Goal: Entertainment & Leisure: Consume media (video, audio)

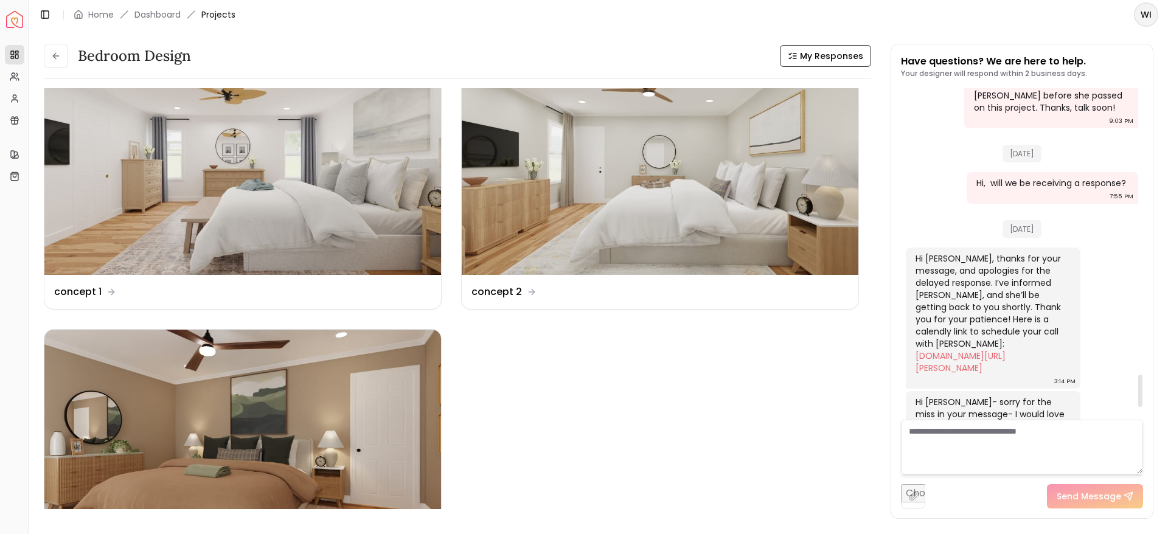
scroll to position [2902, 0]
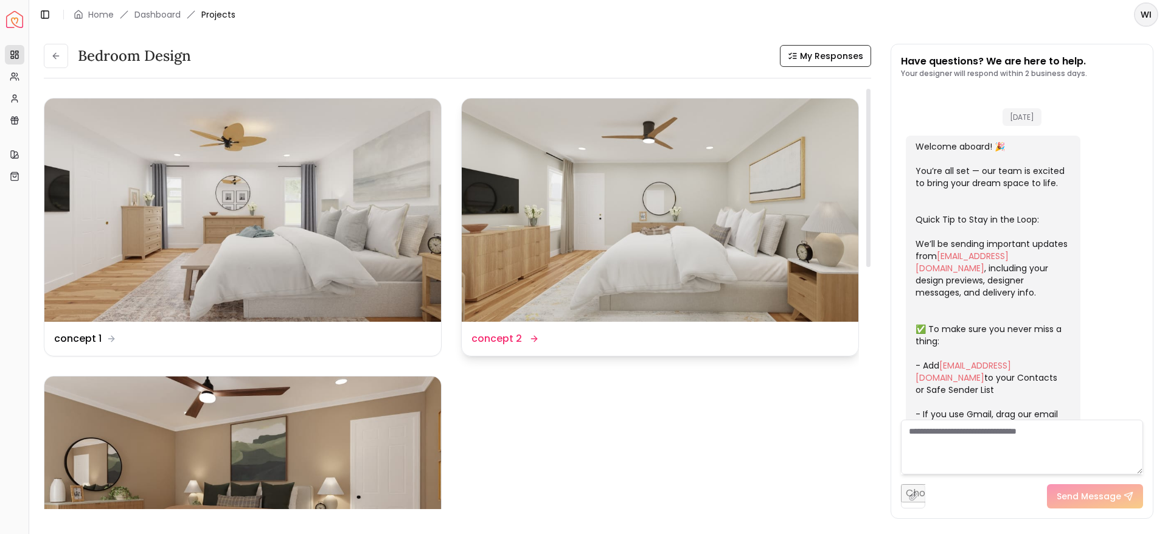
scroll to position [3039, 0]
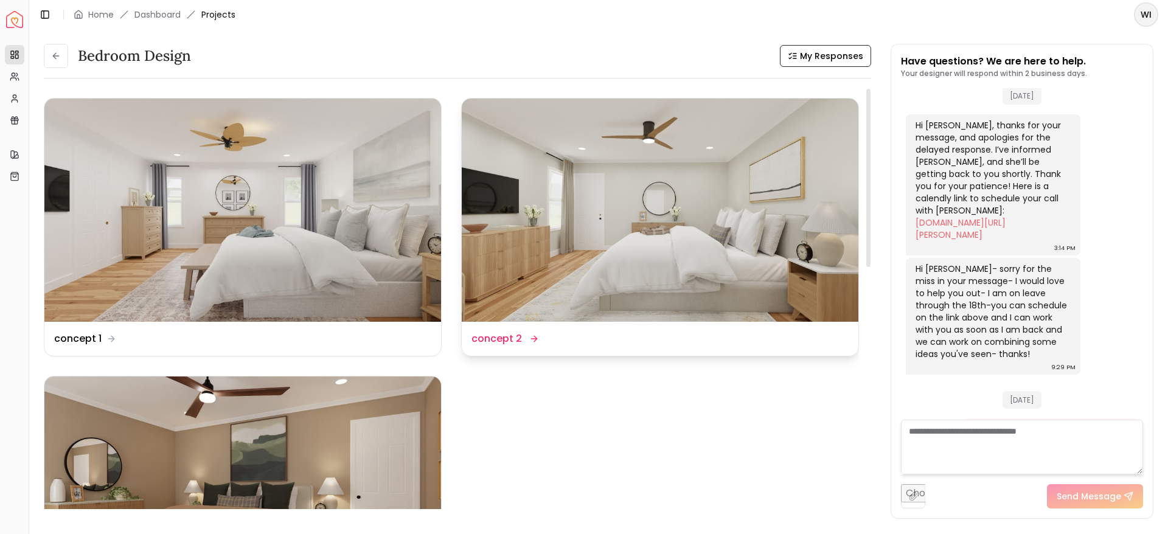
click at [717, 257] on img at bounding box center [660, 210] width 397 height 223
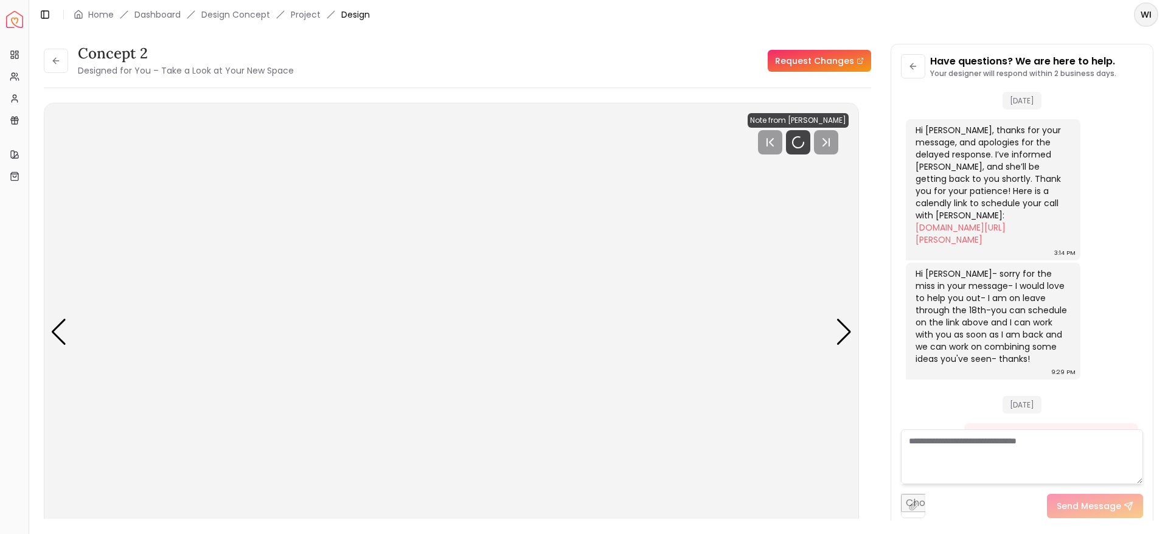
scroll to position [3029, 0]
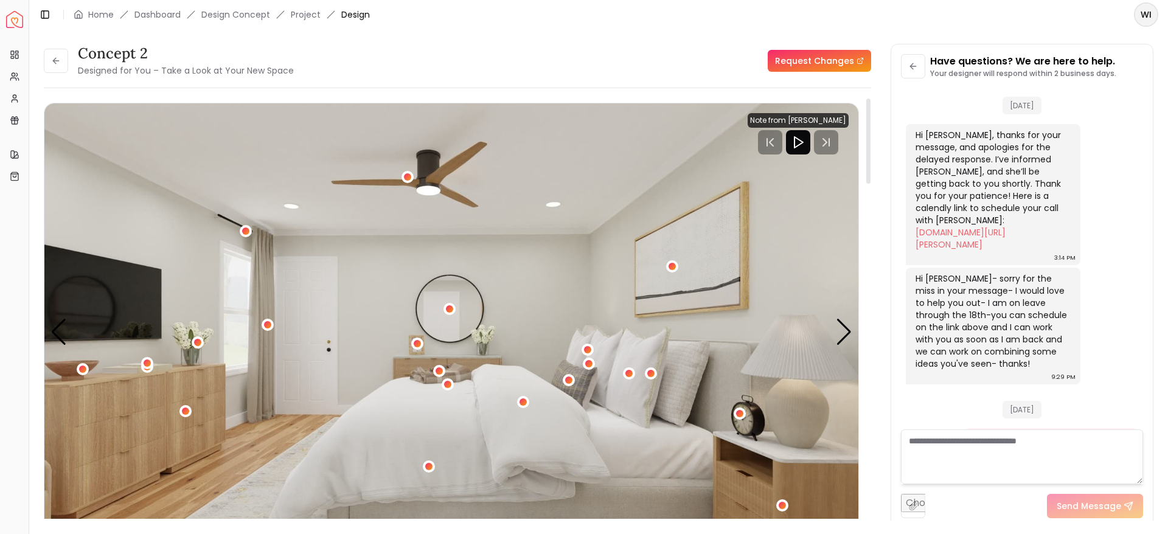
click at [796, 145] on icon "Play" at bounding box center [798, 142] width 15 height 15
click at [802, 145] on icon "Play" at bounding box center [808, 142] width 15 height 15
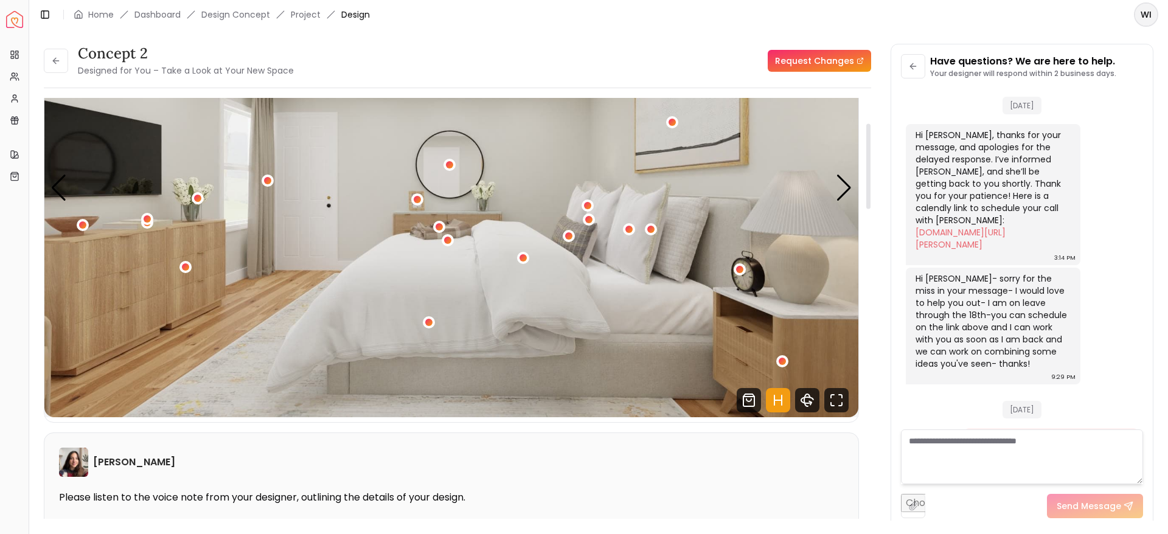
scroll to position [113, 0]
